Goal: Find specific page/section: Find specific page/section

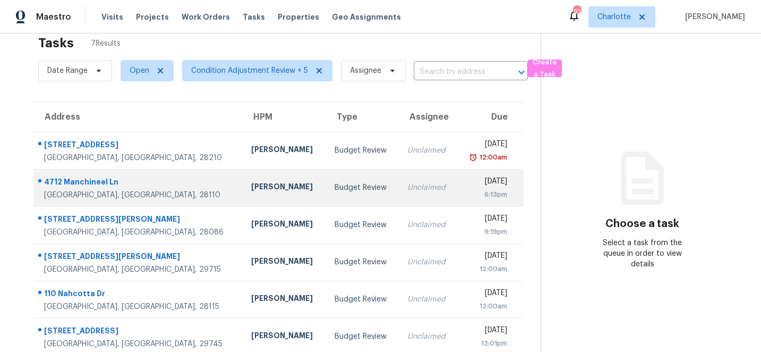
scroll to position [70, 0]
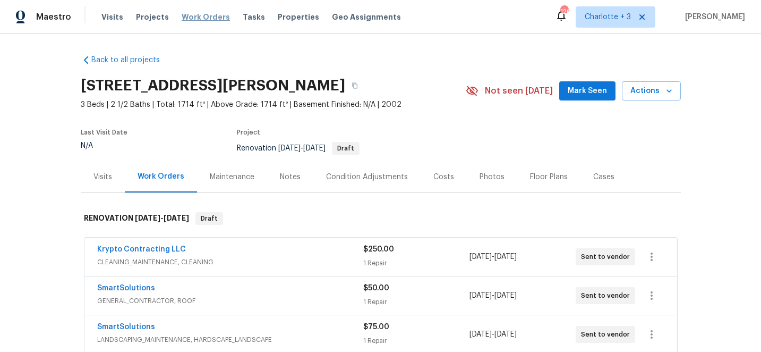
click at [203, 16] on span "Work Orders" at bounding box center [206, 17] width 48 height 11
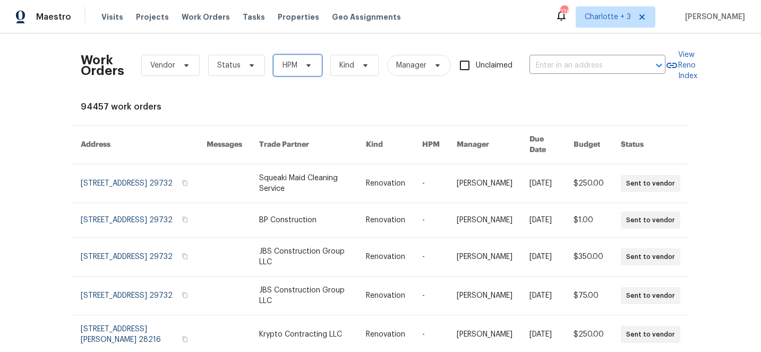
click at [299, 70] on span "HPM" at bounding box center [298, 65] width 48 height 21
